Goal: Information Seeking & Learning: Learn about a topic

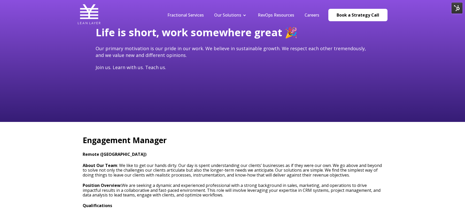
scroll to position [85, 0]
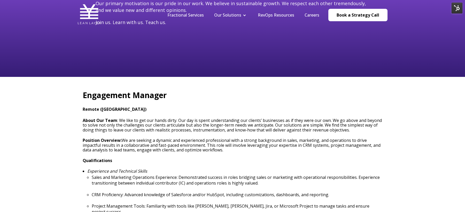
type input "[EMAIL_ADDRESS][DOMAIN_NAME]"
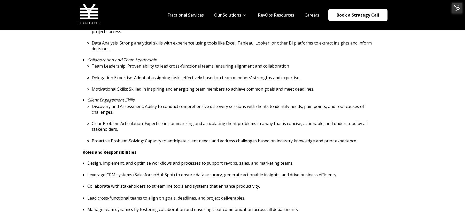
scroll to position [0, 0]
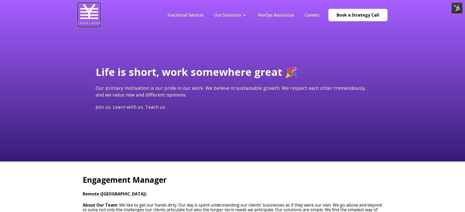
click at [87, 18] on img at bounding box center [89, 14] width 23 height 23
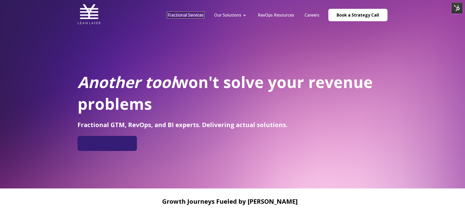
click at [199, 15] on link "Fractional Services" at bounding box center [186, 15] width 36 height 6
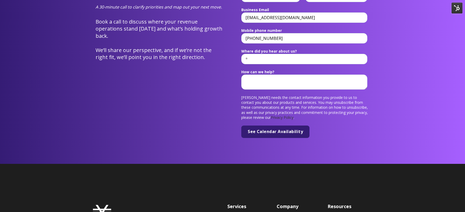
scroll to position [1963, 0]
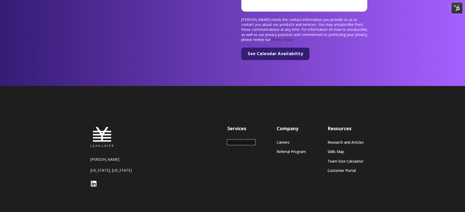
click at [244, 140] on link "RevOps Services" at bounding box center [242, 142] width 28 height 4
